Goal: Communication & Community: Ask a question

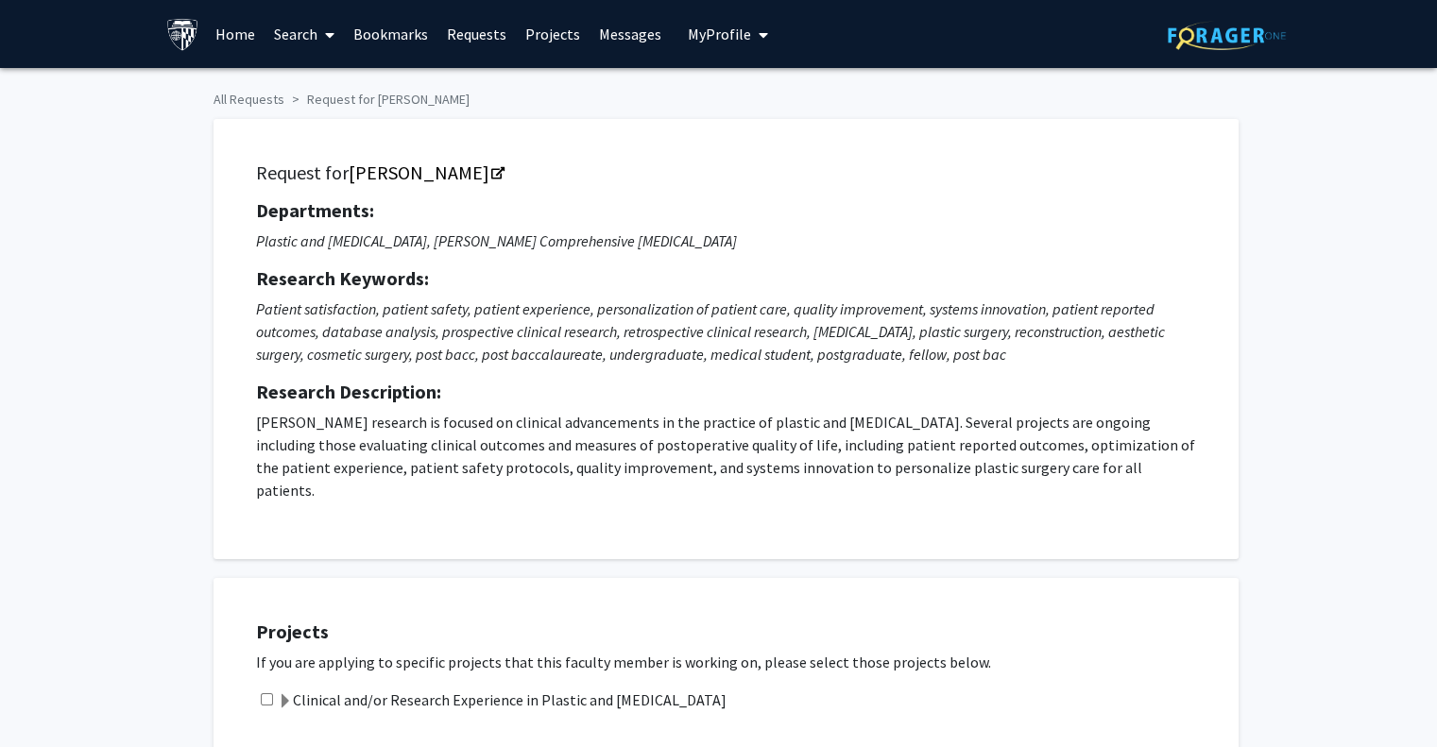
scroll to position [654, 0]
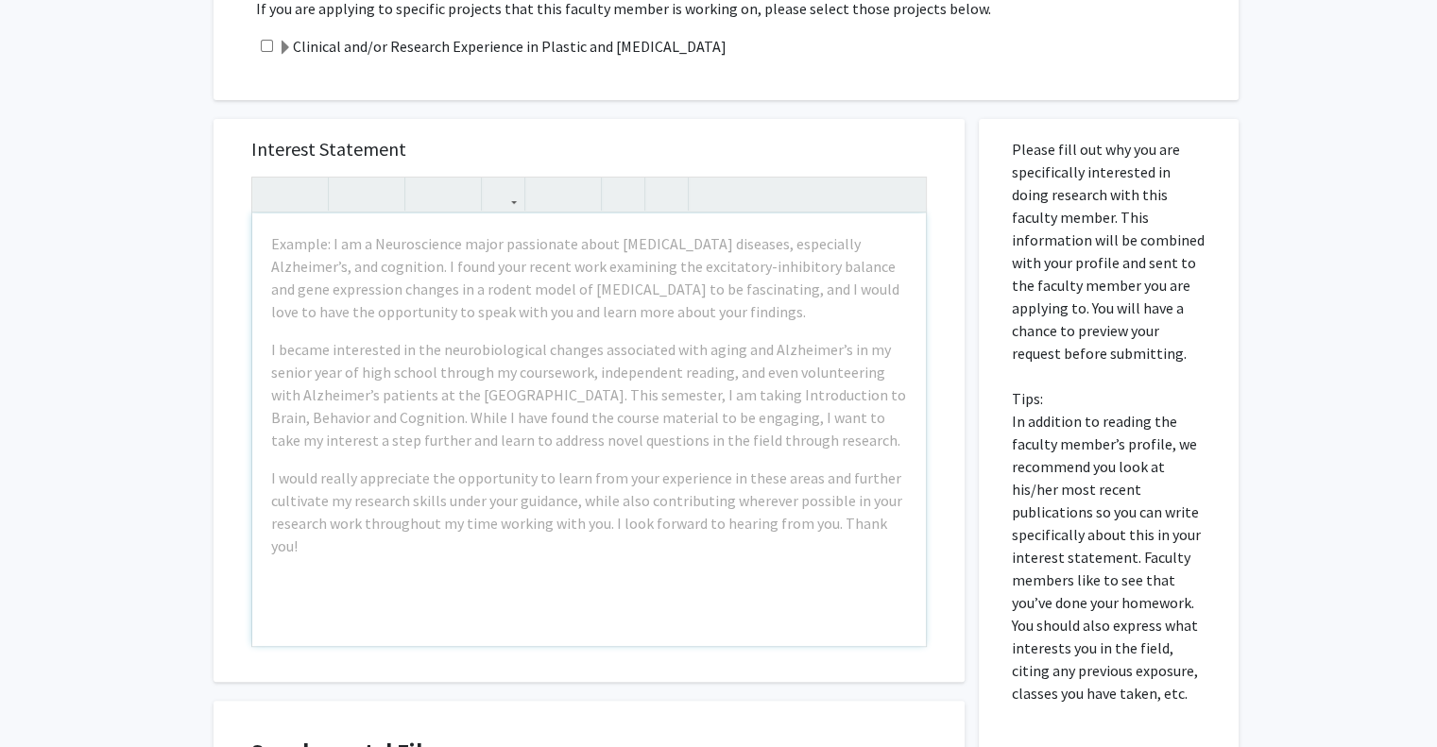
click at [267, 40] on input "checkbox" at bounding box center [267, 46] width 12 height 12
checkbox input "true"
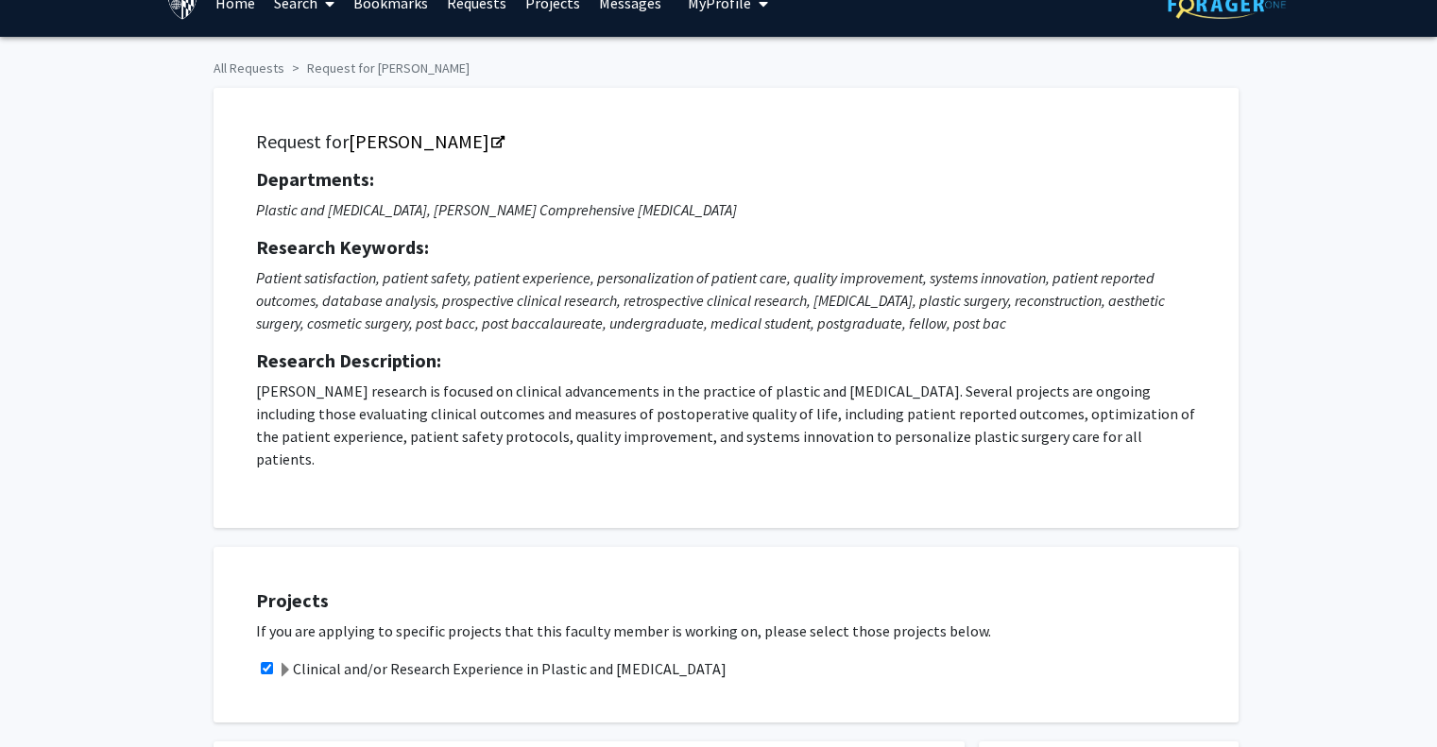
scroll to position [0, 0]
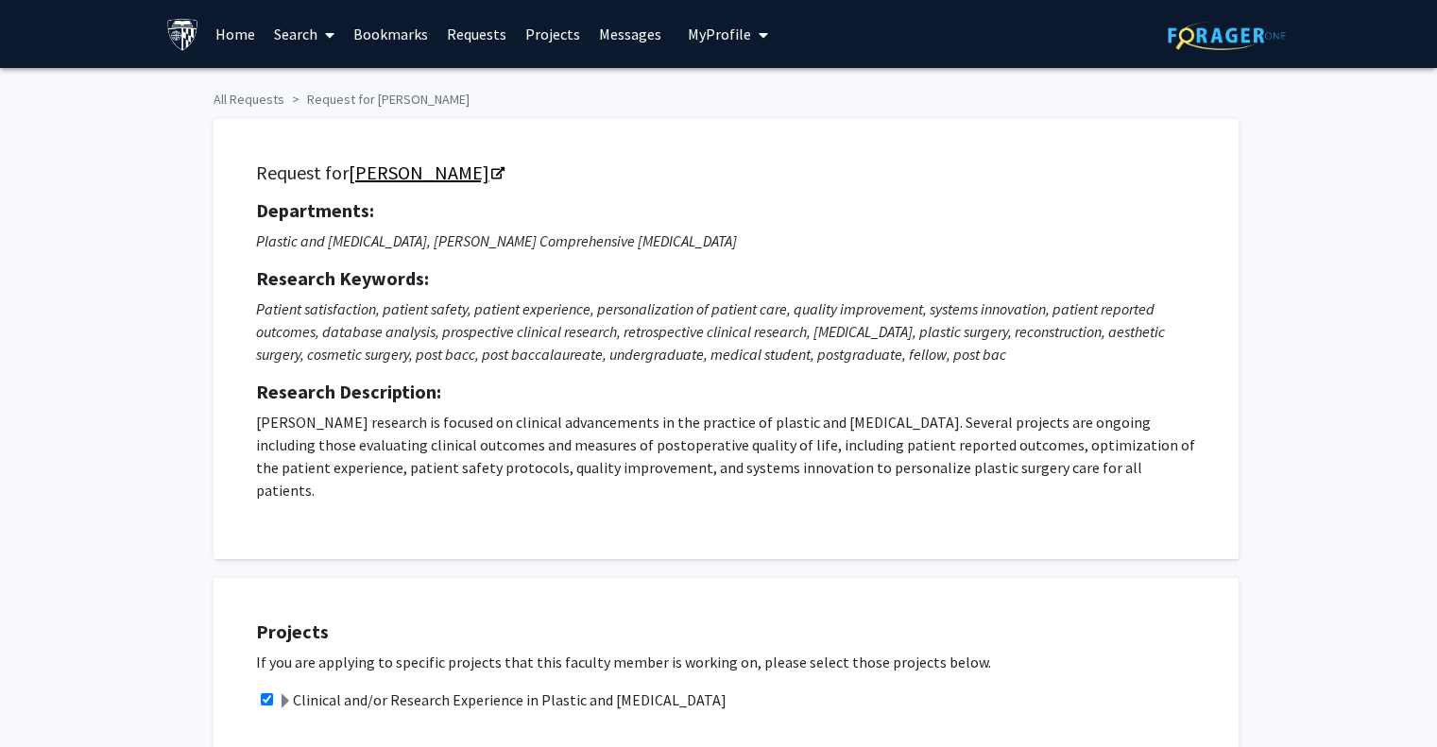
click at [487, 173] on link "[PERSON_NAME]" at bounding box center [426, 173] width 154 height 24
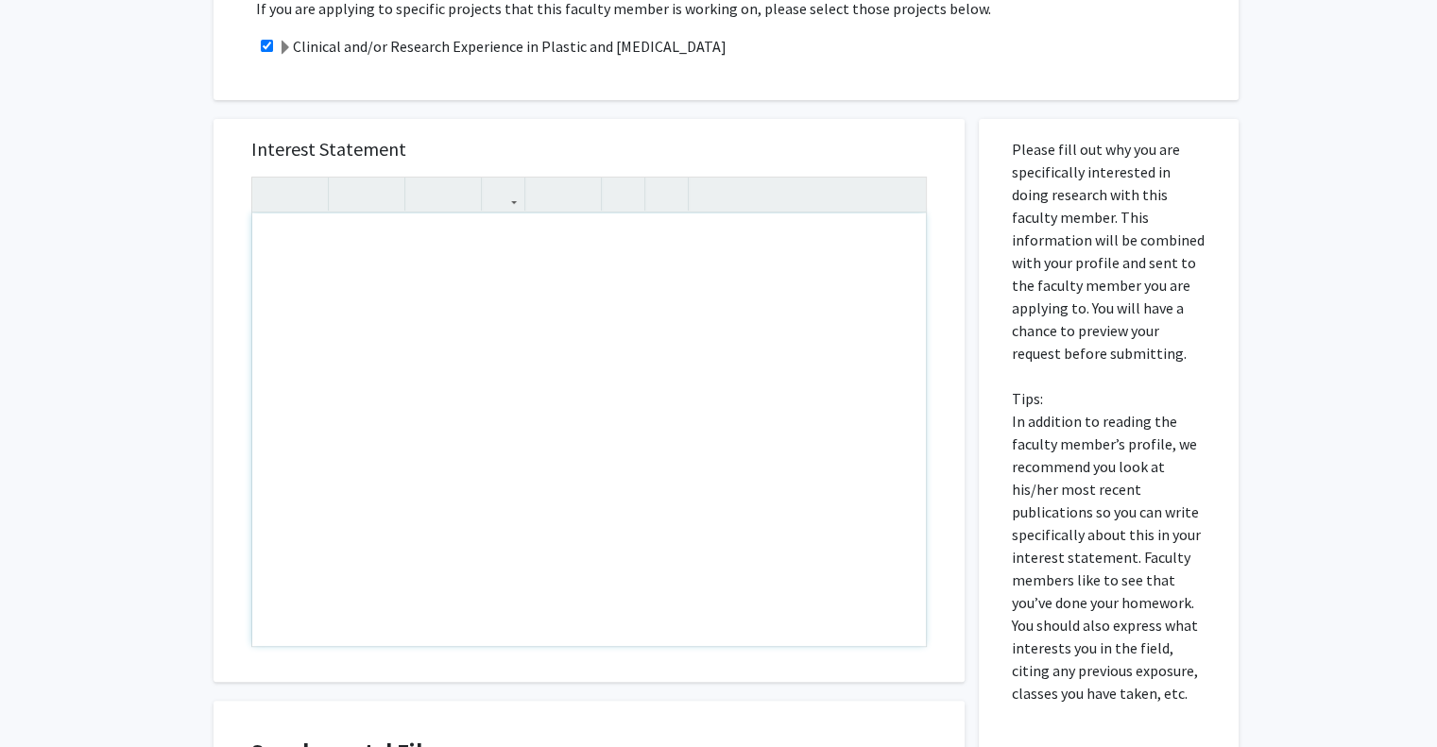
paste div "Note to users with screen readers: Please press Alt+0 or Option+0 to deactivate…"
click at [623, 298] on div "Note to users with screen readers: Please press Alt+0 or Option+0 to deactivate…" at bounding box center [588, 429] width 673 height 433
type textarea "e"
type textarea "<p>Hello [PERSON_NAME]!</p><br><p><br></p>"
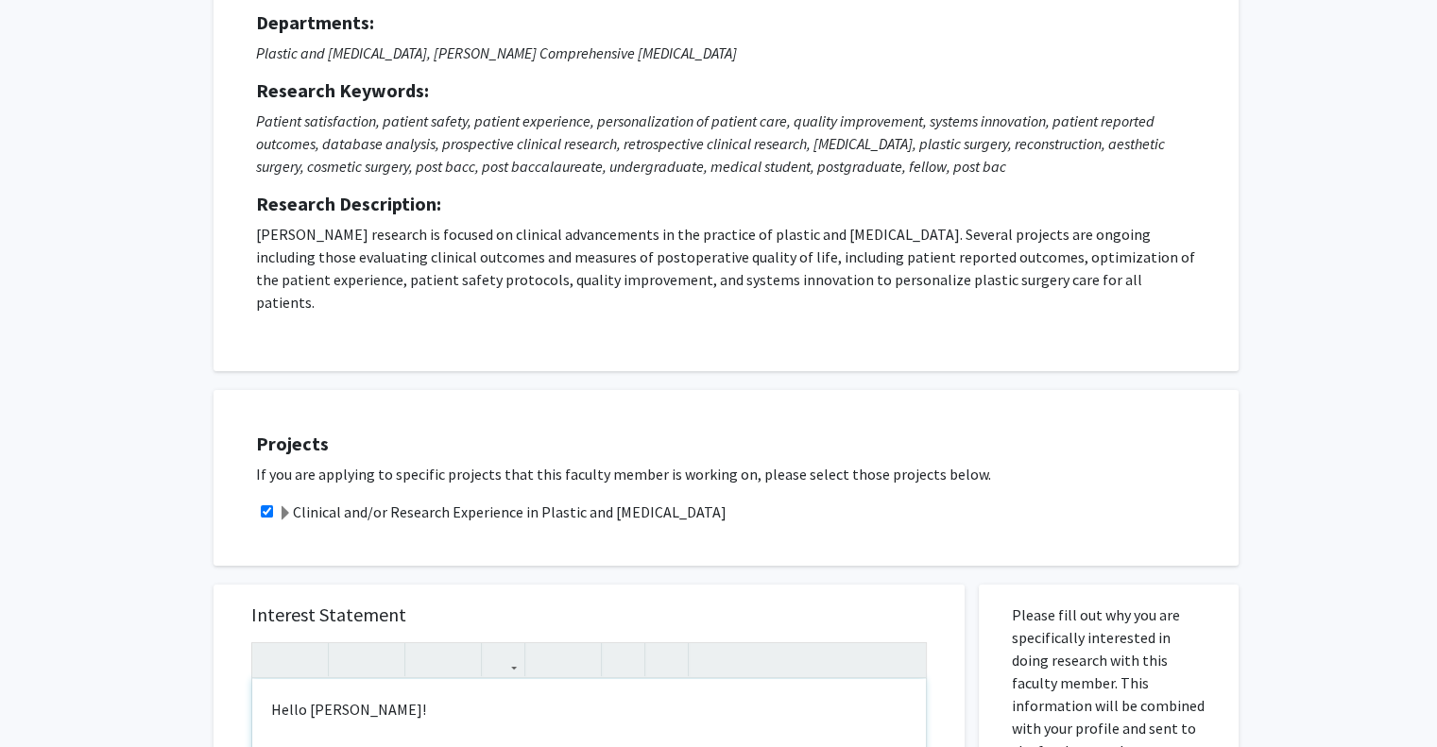
scroll to position [0, 0]
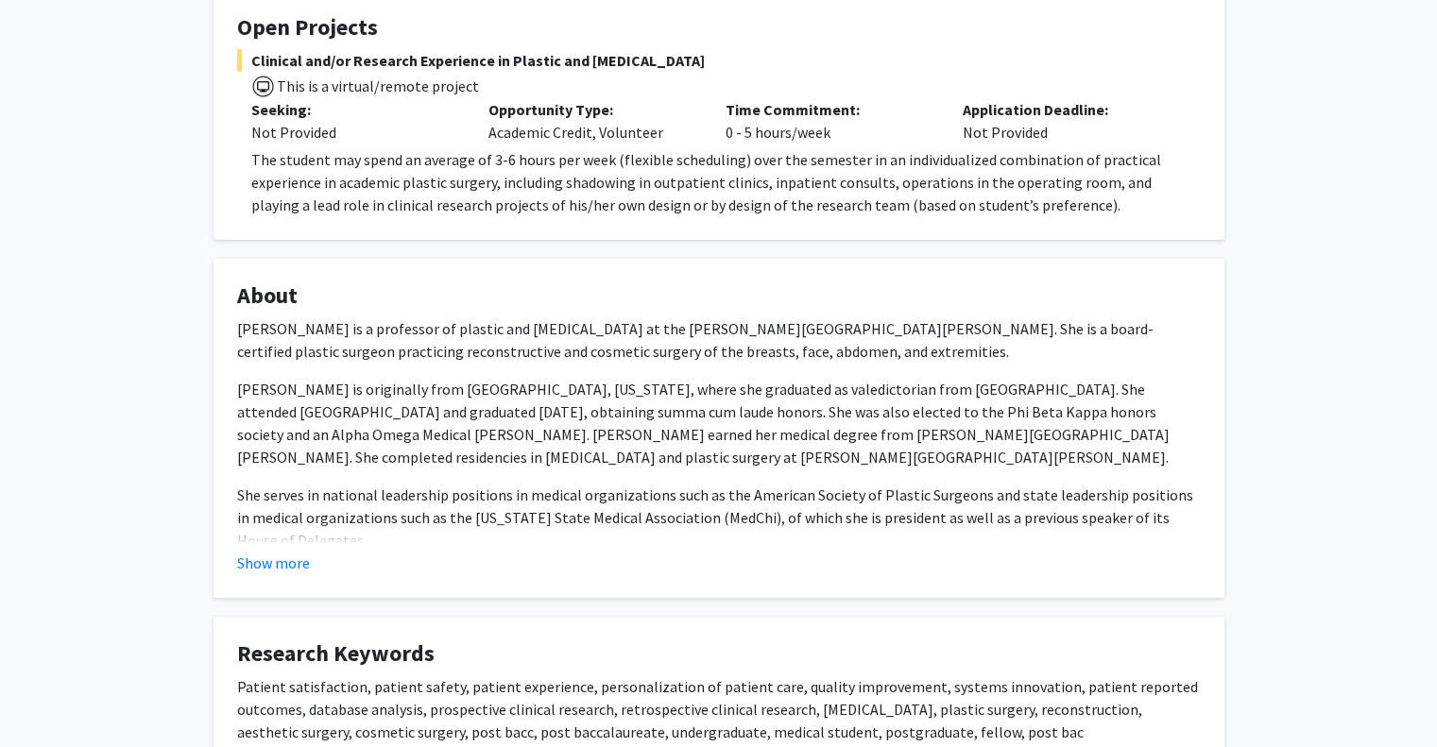
scroll to position [355, 0]
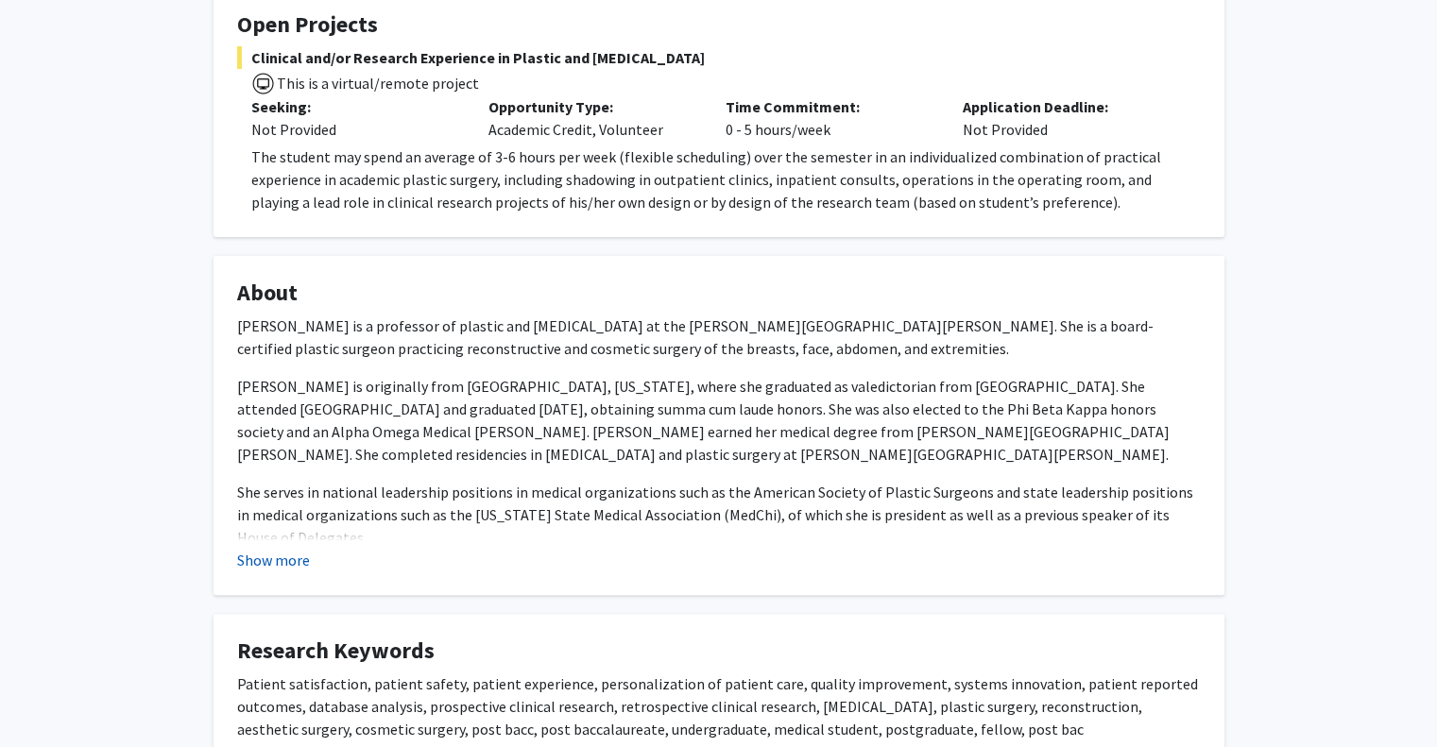
click at [301, 554] on button "Show more" at bounding box center [273, 560] width 73 height 23
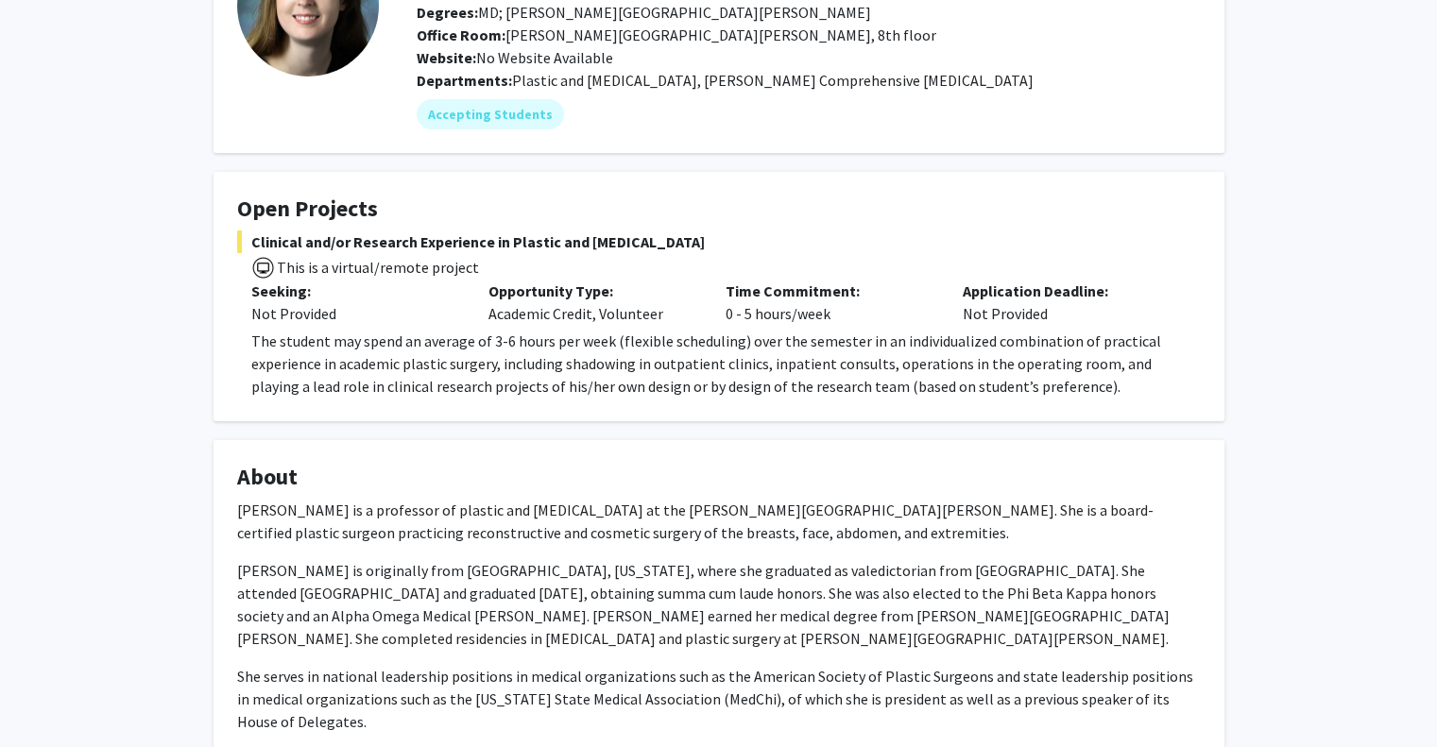
scroll to position [0, 0]
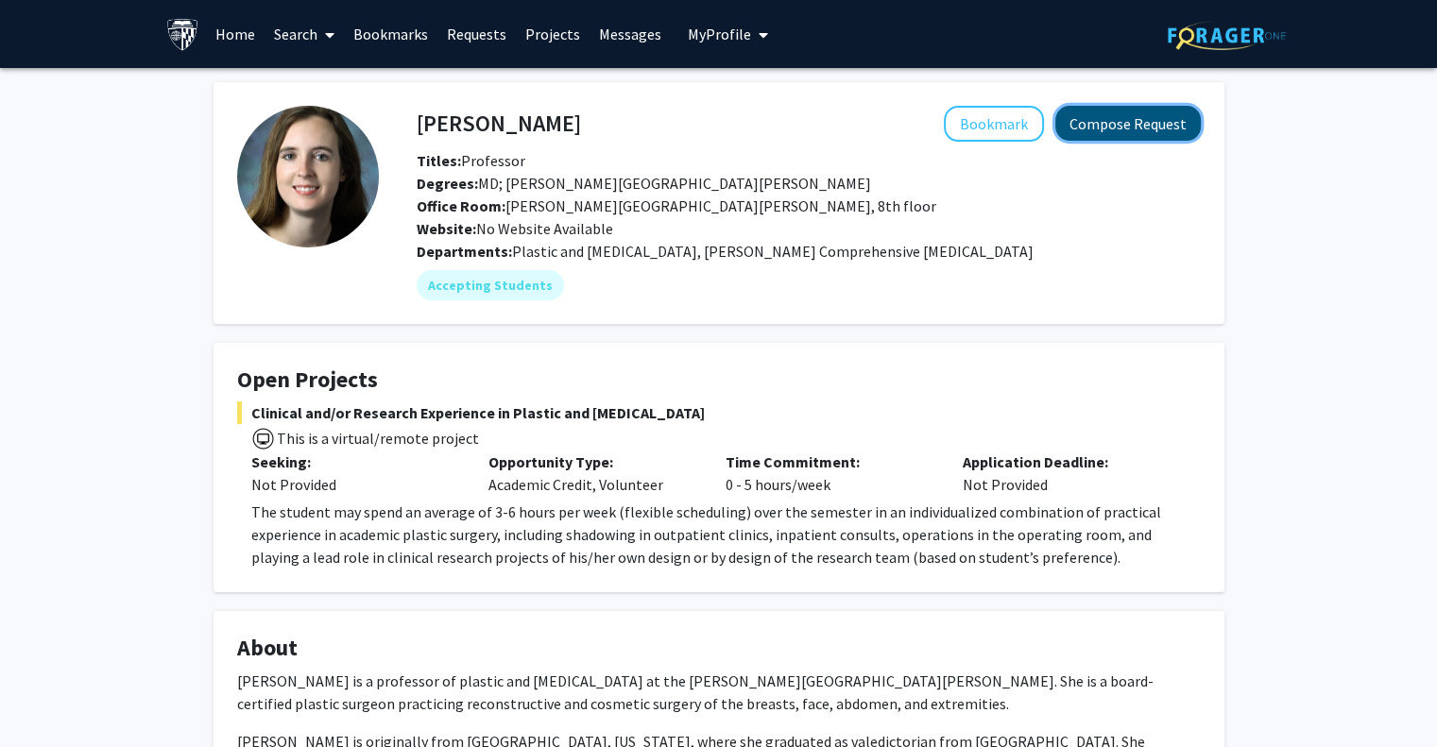
click at [1150, 115] on button "Compose Request" at bounding box center [1127, 123] width 145 height 35
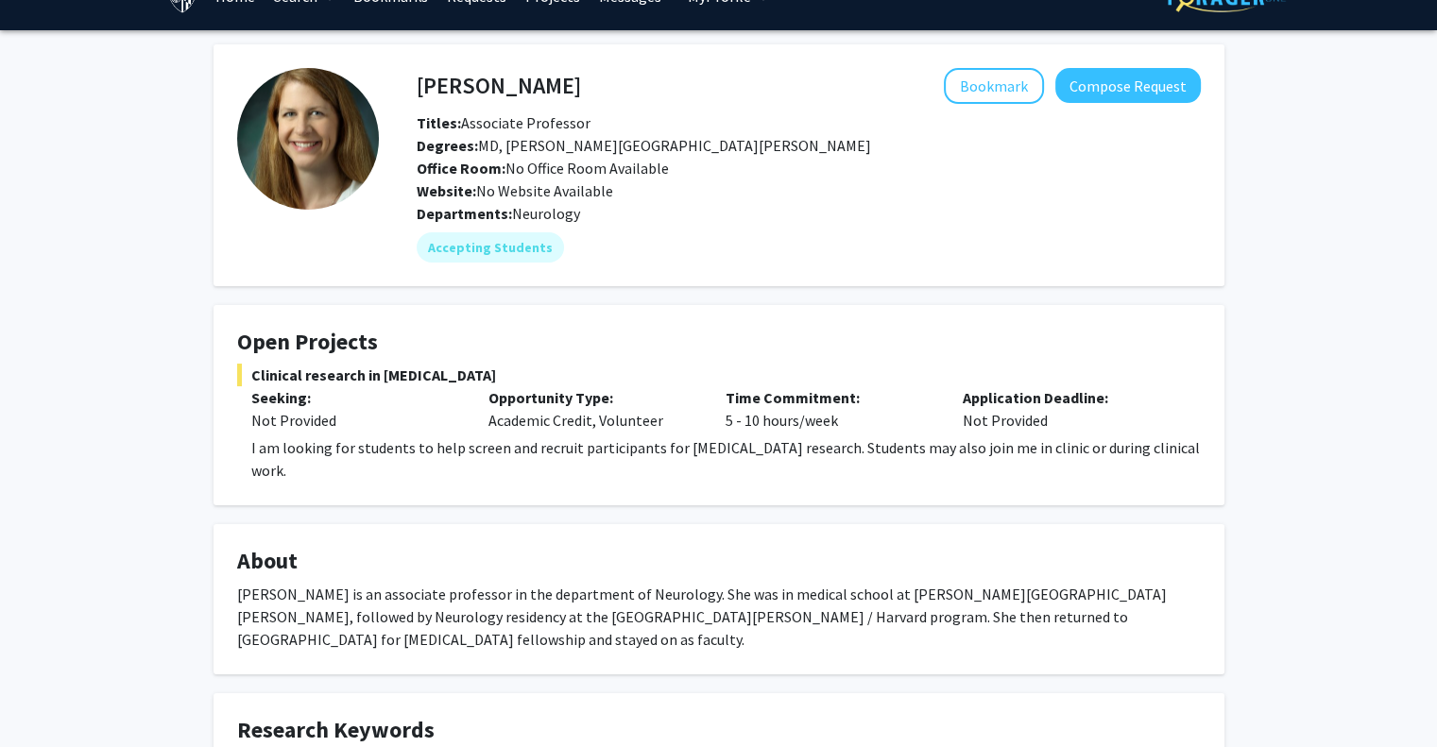
scroll to position [19, 0]
